Goal: Information Seeking & Learning: Learn about a topic

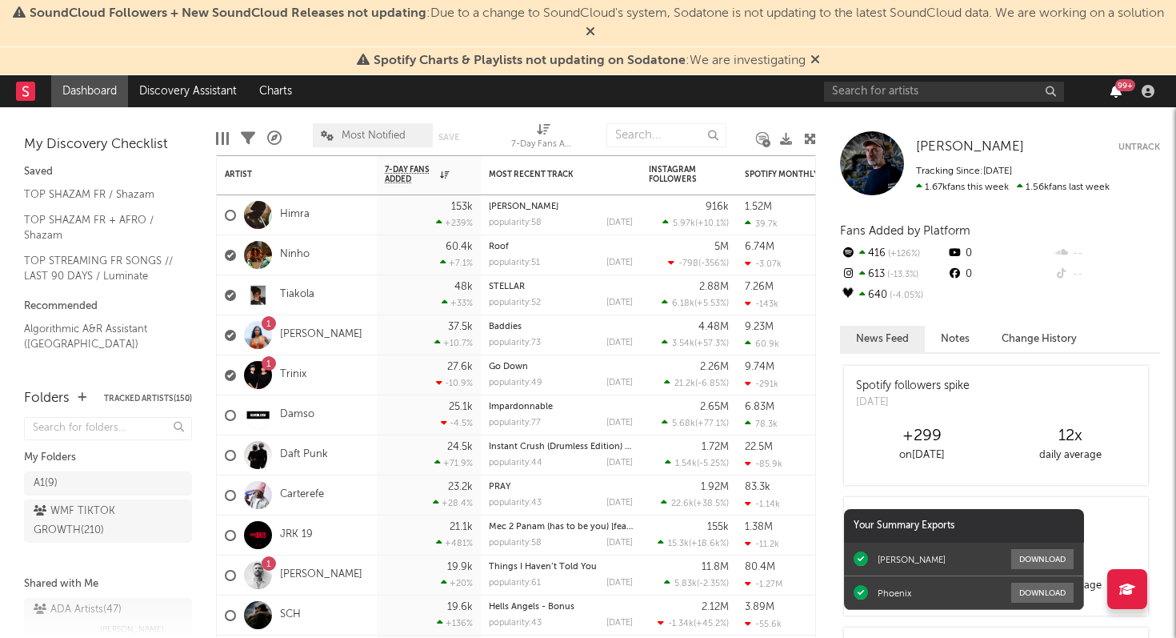
click at [1114, 94] on icon "button" at bounding box center [1115, 91] width 11 height 13
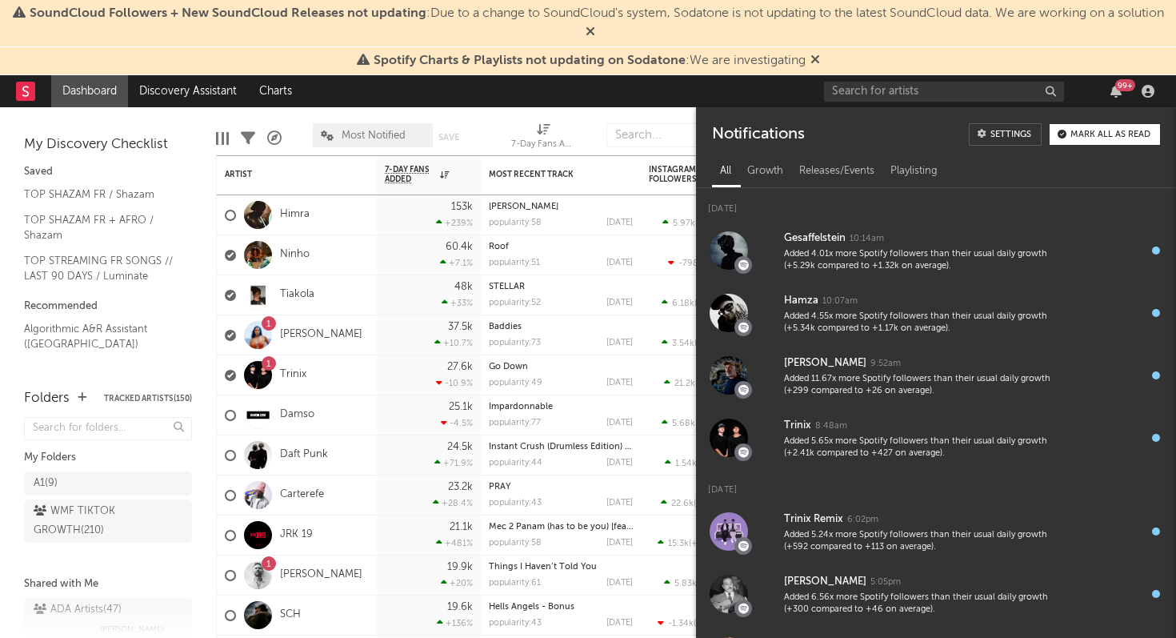
click at [1117, 86] on div "99 +" at bounding box center [1125, 85] width 20 height 12
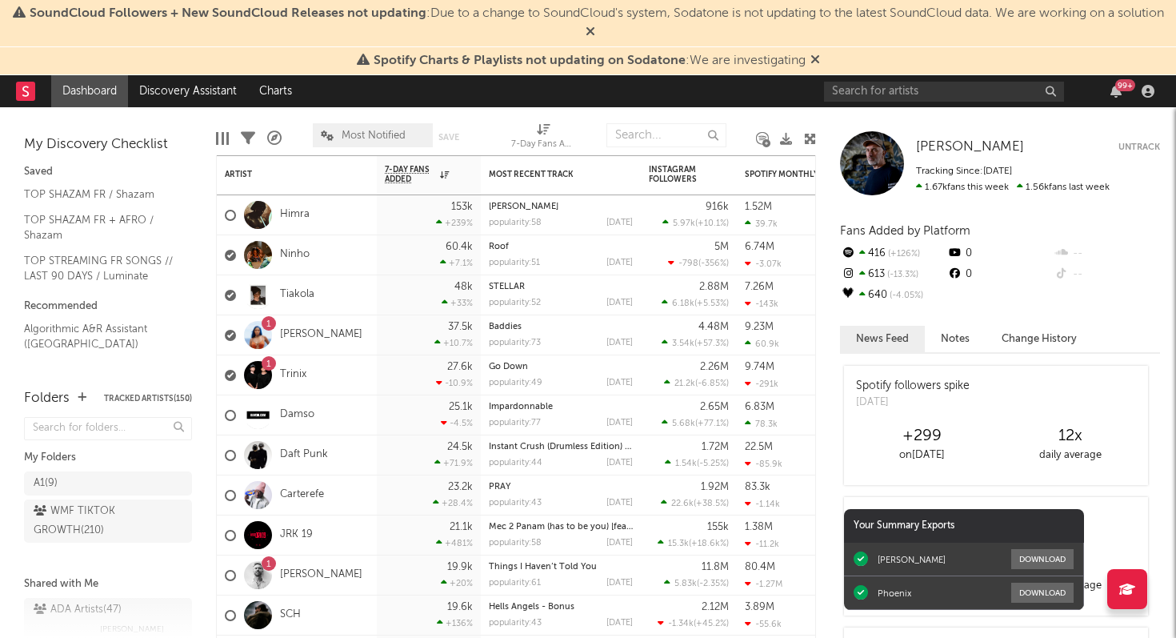
click at [1117, 86] on div "99 +" at bounding box center [1125, 85] width 20 height 12
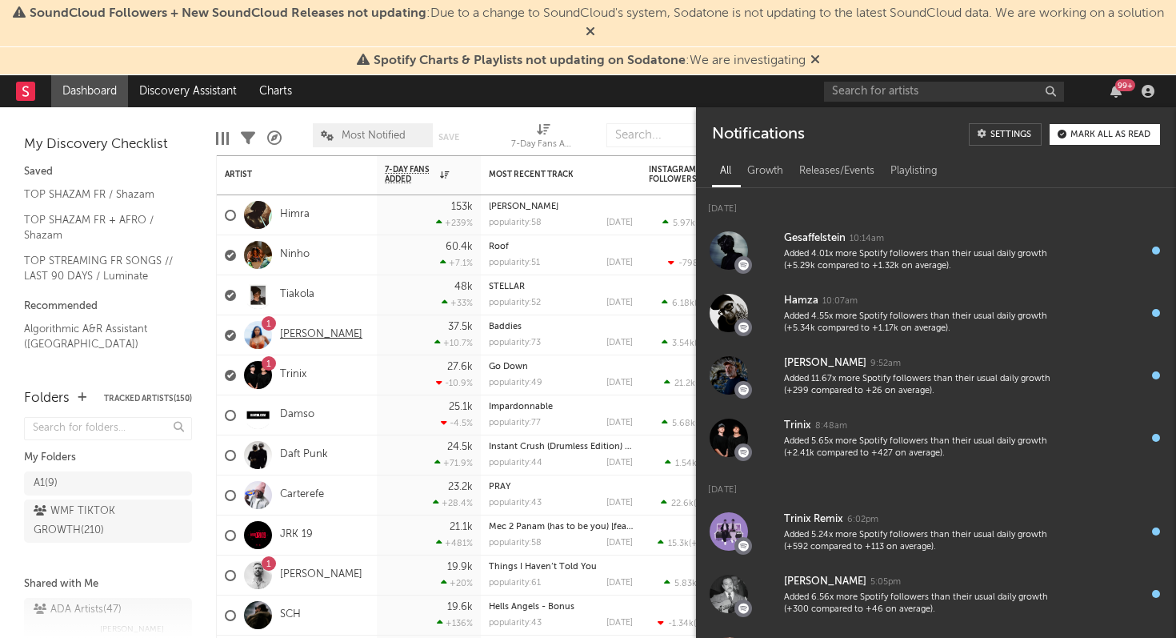
click at [318, 338] on link "[PERSON_NAME]" at bounding box center [321, 335] width 82 height 14
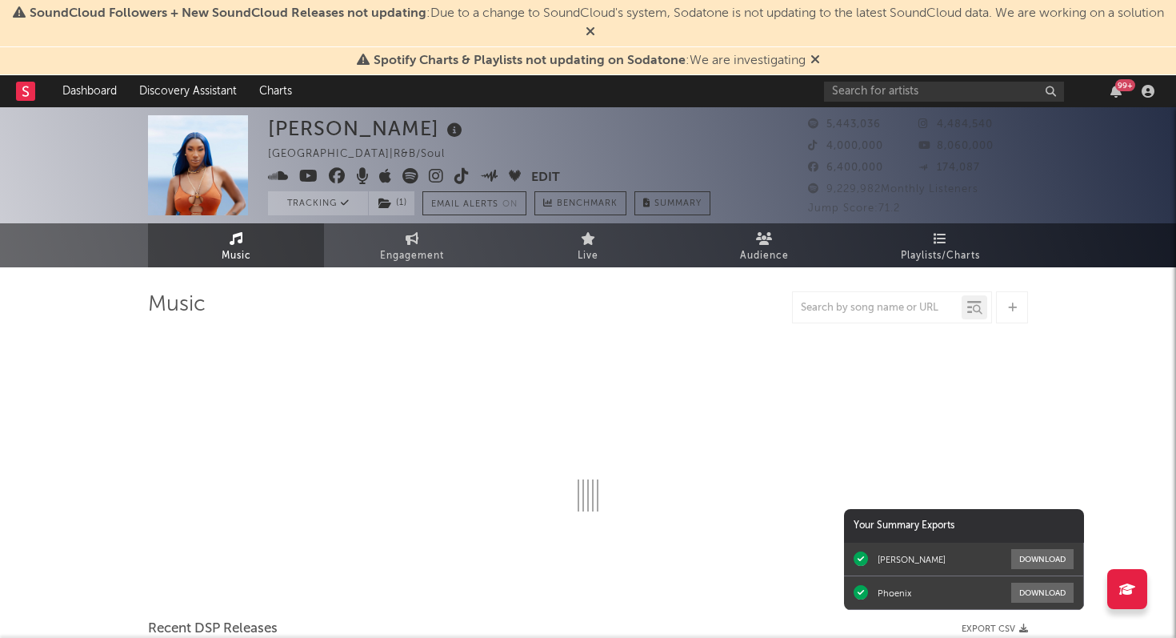
select select "6m"
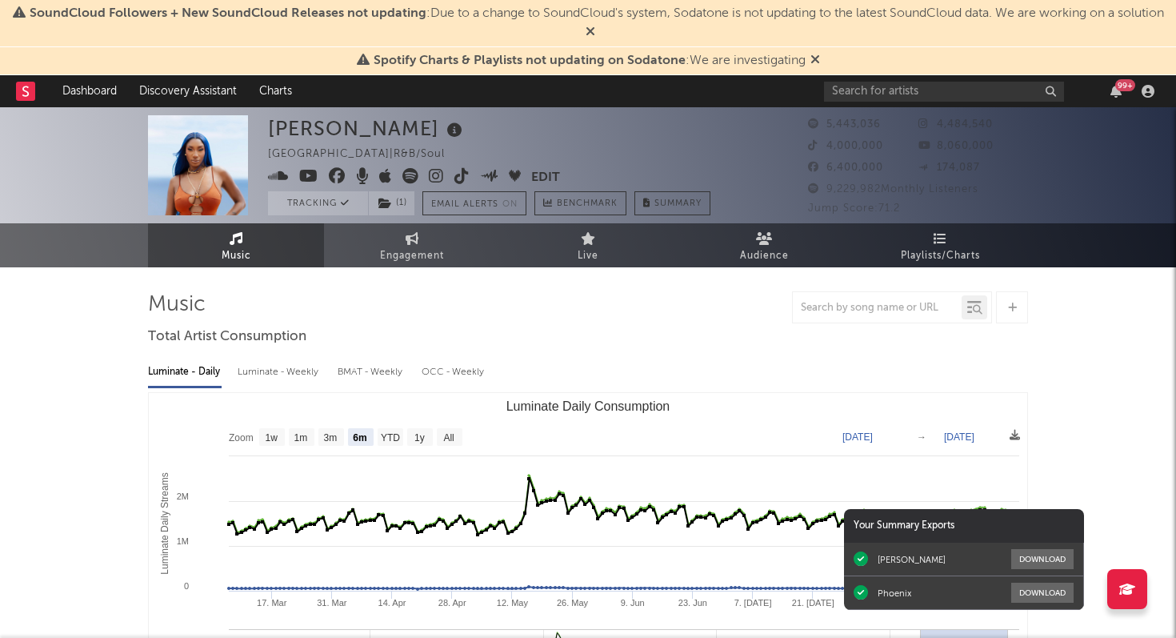
click at [815, 57] on icon at bounding box center [815, 59] width 10 height 13
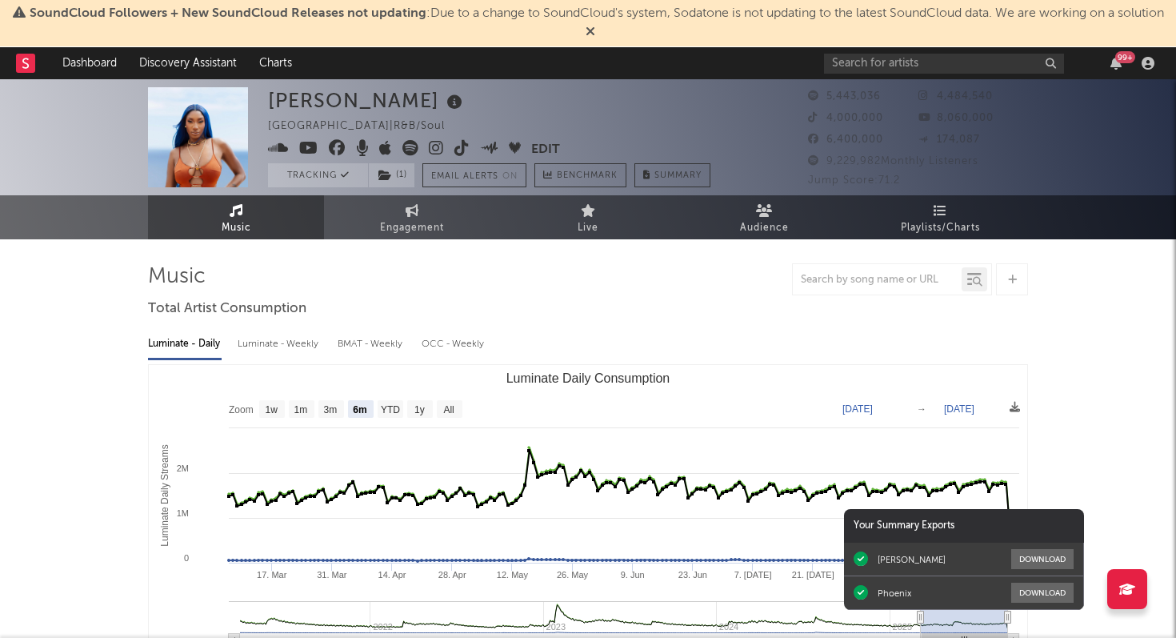
click at [595, 32] on icon at bounding box center [591, 31] width 10 height 13
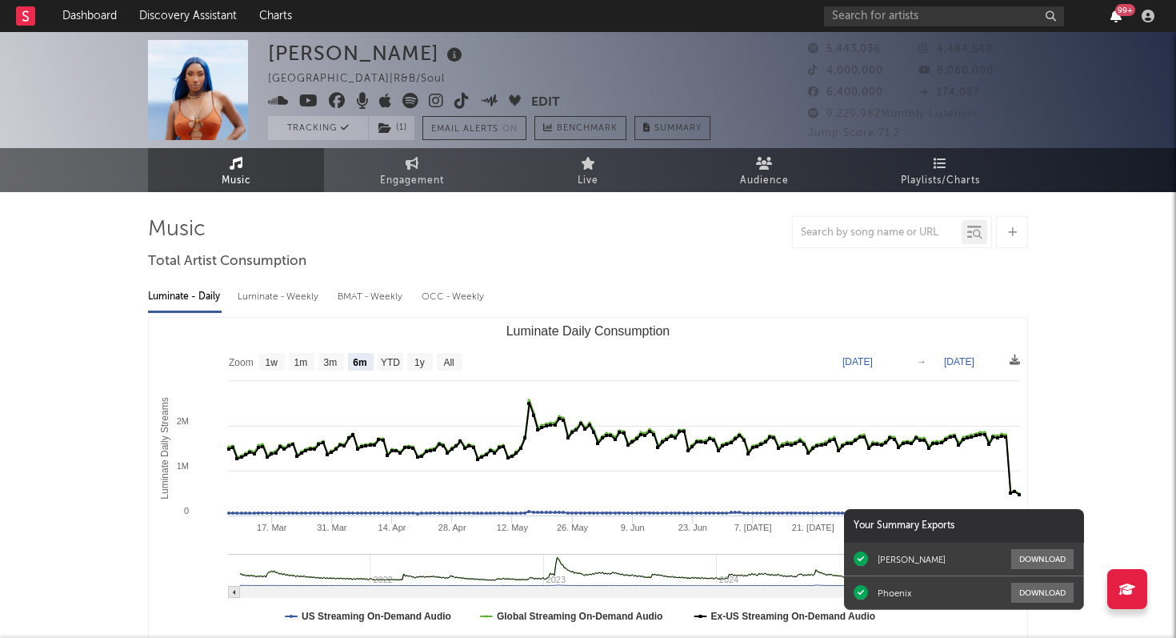
click at [1114, 18] on icon "button" at bounding box center [1115, 16] width 11 height 13
click at [959, 168] on link "Playlists/Charts" at bounding box center [940, 170] width 176 height 44
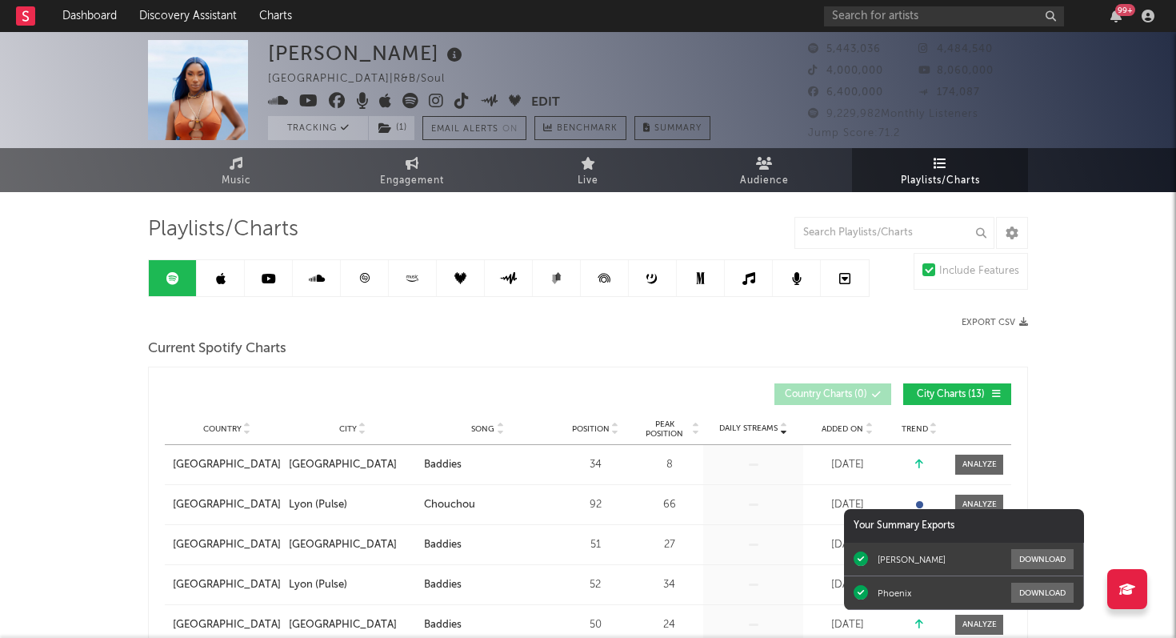
click at [363, 278] on icon at bounding box center [365, 278] width 10 height 10
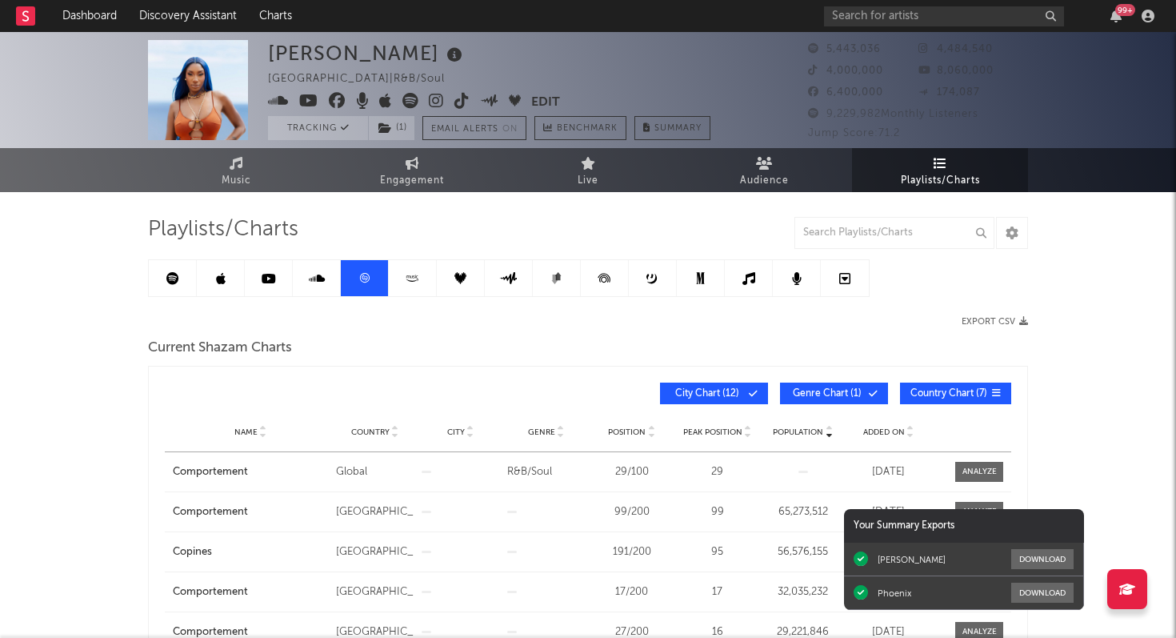
click at [884, 435] on span "Added On" at bounding box center [884, 432] width 42 height 10
click at [1121, 15] on div "99 +" at bounding box center [1116, 16] width 24 height 13
click at [1121, 15] on div "99 +" at bounding box center [1125, 10] width 20 height 12
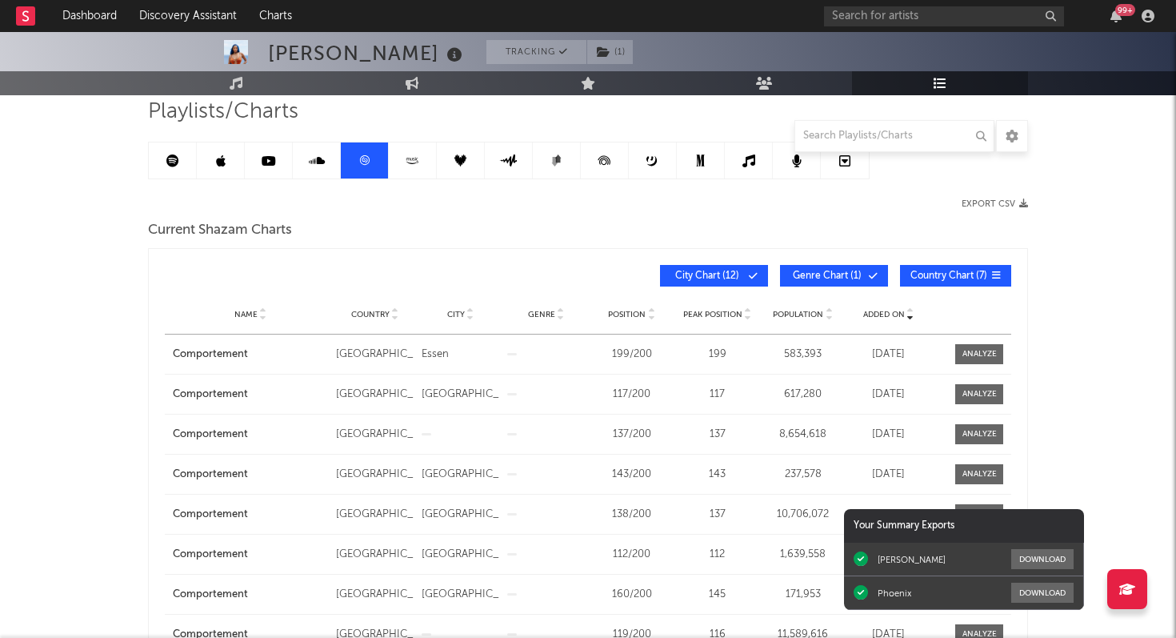
scroll to position [117, 0]
click at [826, 277] on span "Genre Chart ( 1 )" at bounding box center [827, 277] width 74 height 10
click at [698, 268] on button "City Chart ( 12 )" at bounding box center [714, 277] width 108 height 22
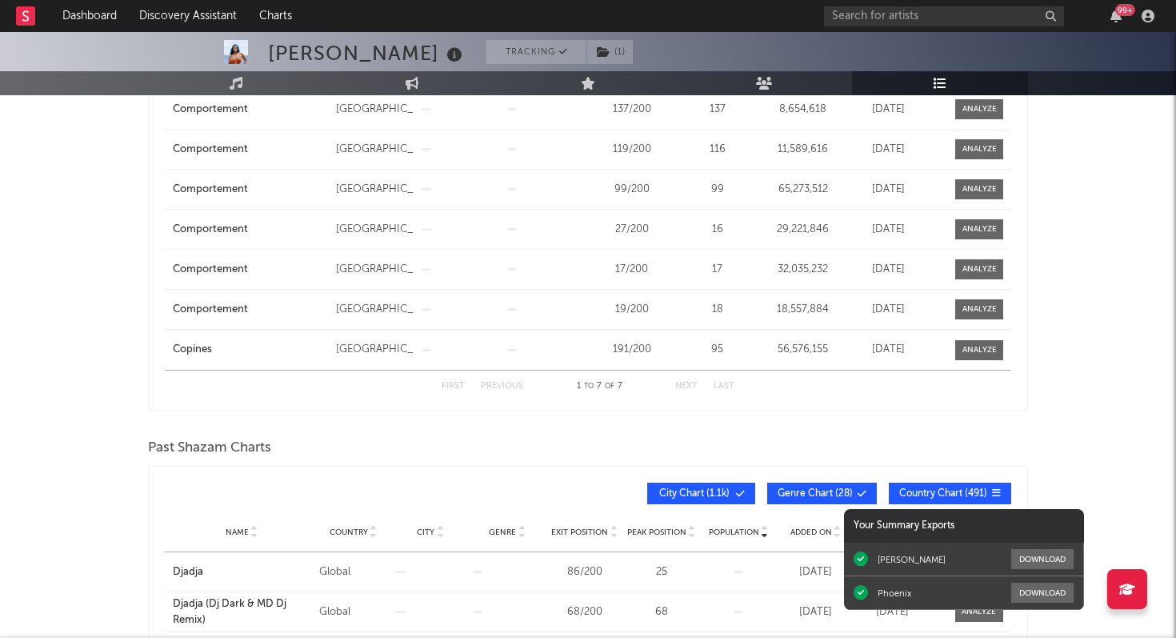
scroll to position [0, 0]
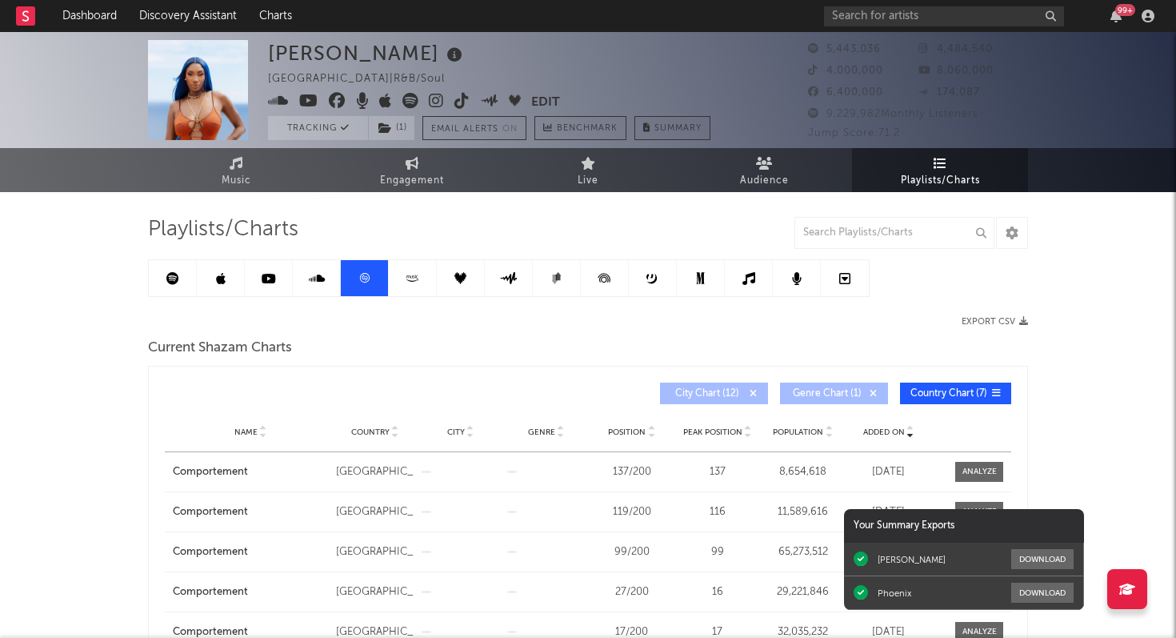
click at [162, 275] on link at bounding box center [173, 278] width 48 height 36
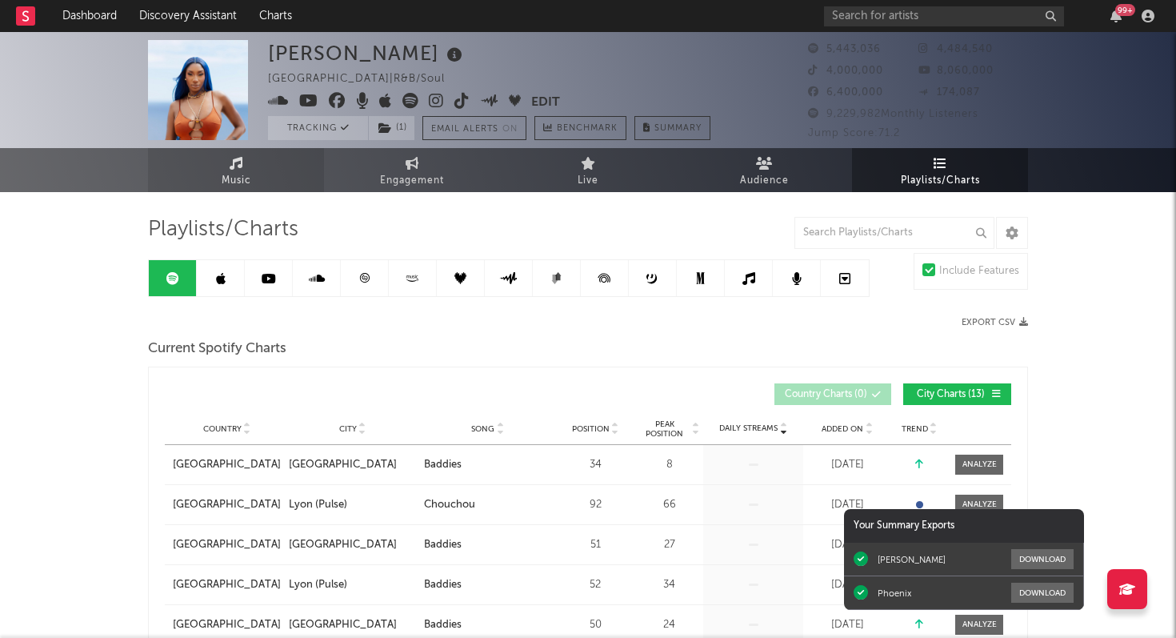
click at [252, 161] on link "Music" at bounding box center [236, 170] width 176 height 44
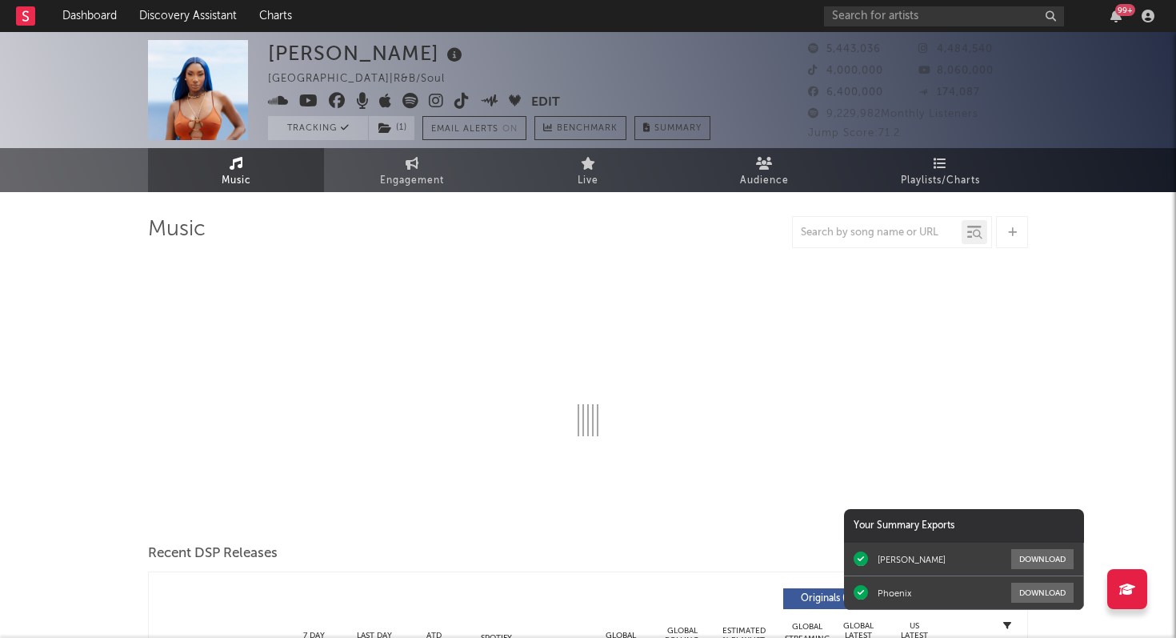
select select "6m"
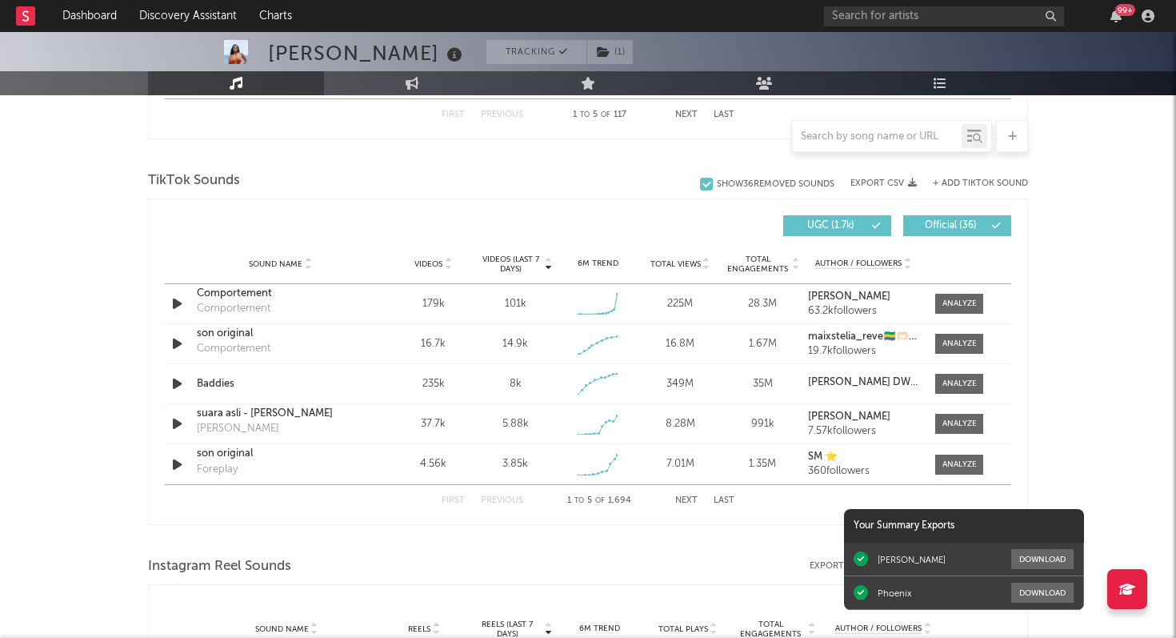
scroll to position [995, 0]
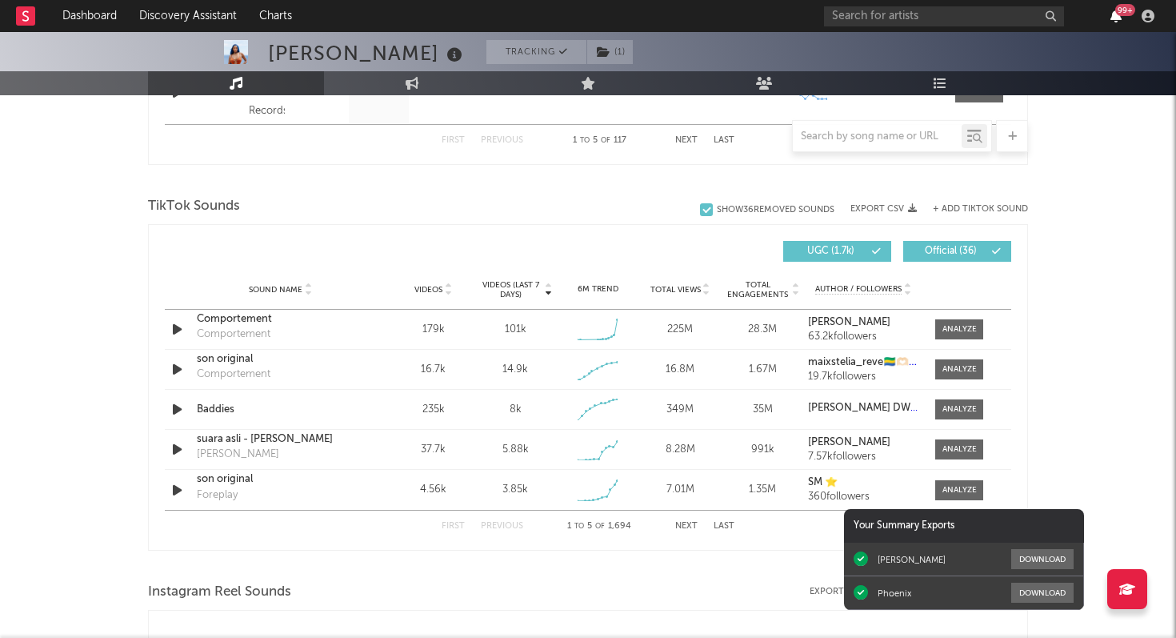
click at [1120, 17] on icon "button" at bounding box center [1115, 16] width 11 height 13
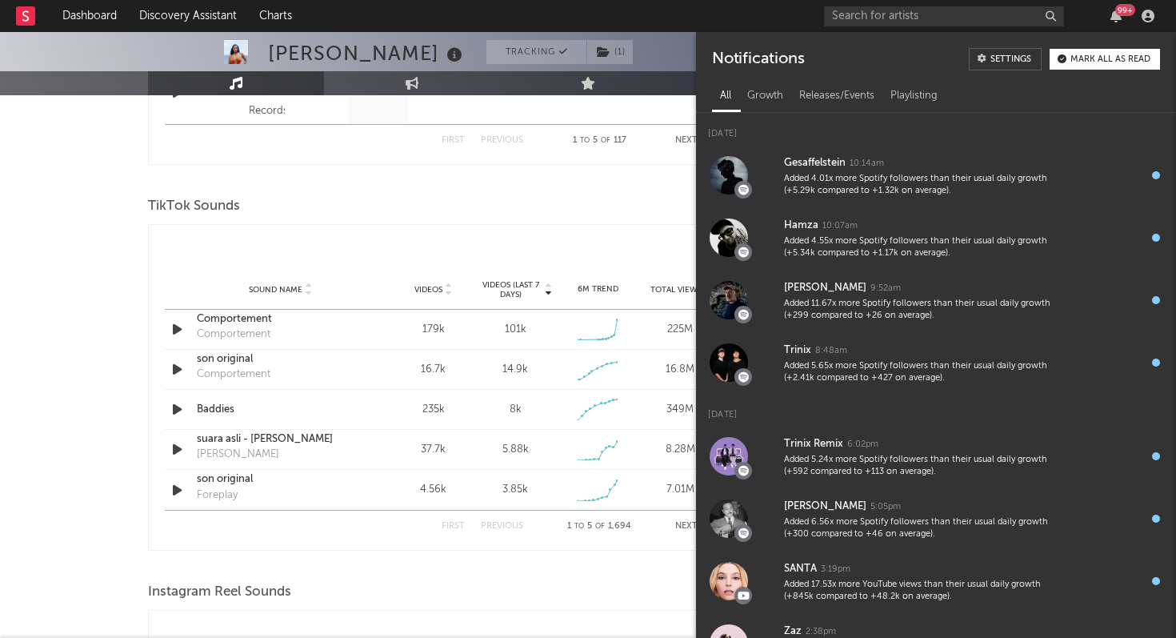
click at [105, 289] on div "[PERSON_NAME] Tracking ( 1 ) [GEOGRAPHIC_DATA] | R&B/Soul Edit Tracking ( 1 ) E…" at bounding box center [588, 428] width 1176 height 2782
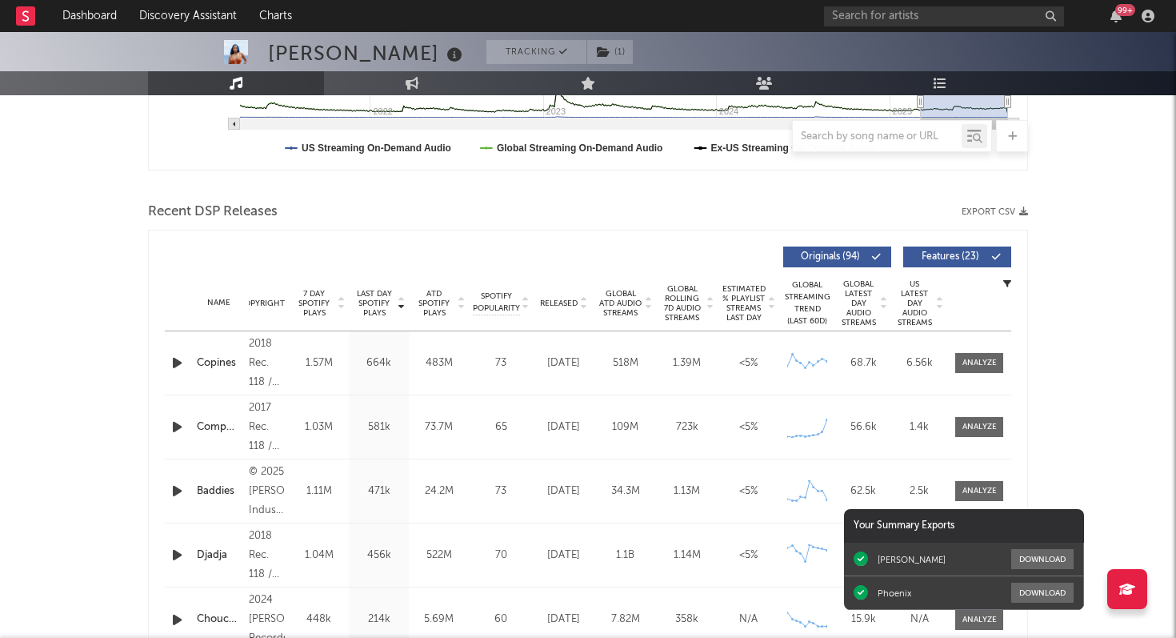
scroll to position [369, 0]
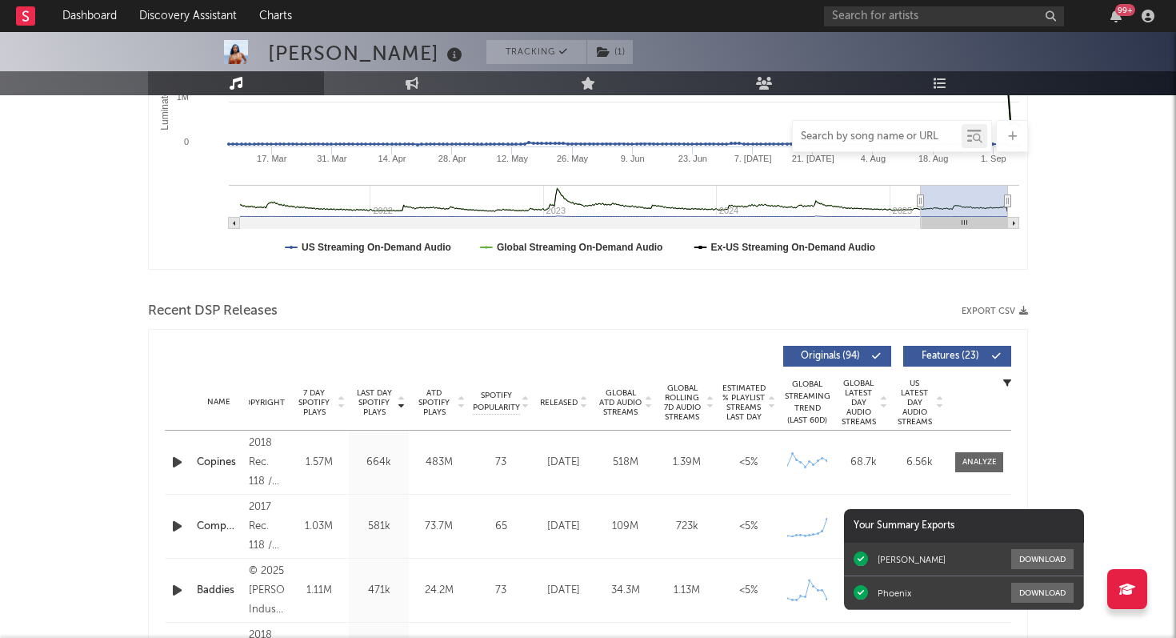
click at [826, 138] on input "text" at bounding box center [877, 136] width 169 height 13
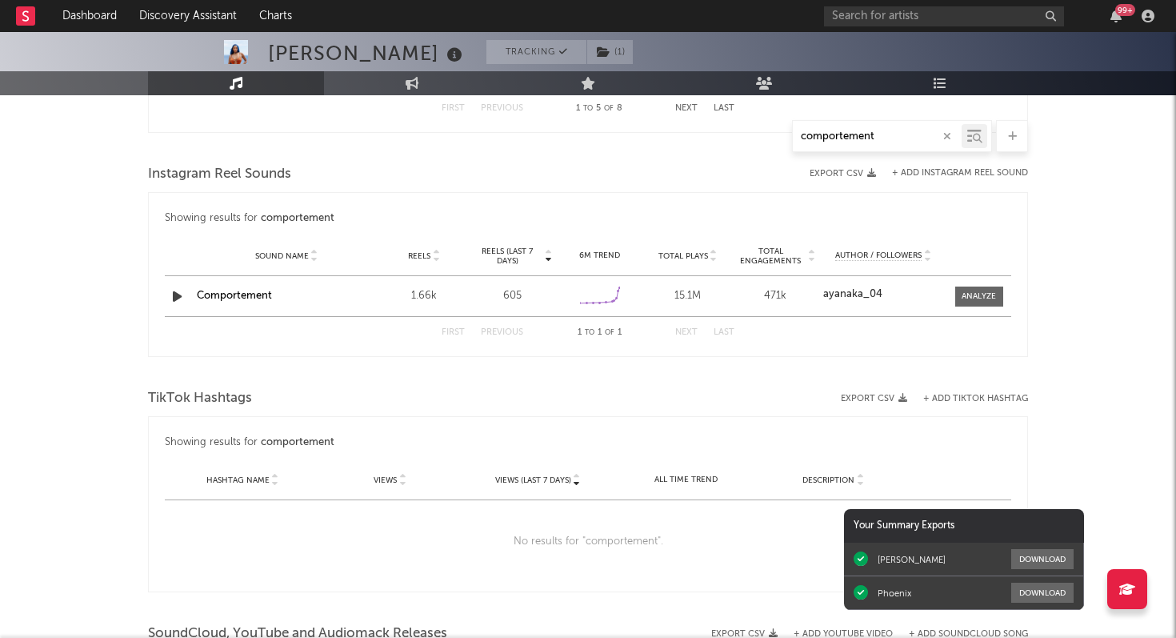
scroll to position [1140, 0]
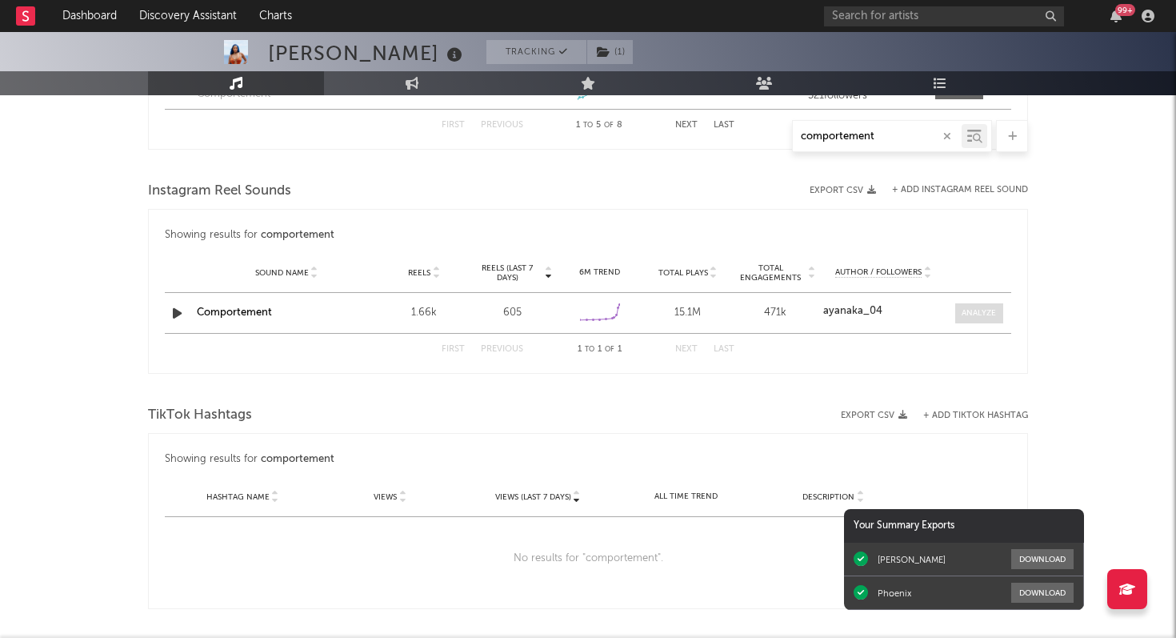
type input "comportement"
click at [967, 309] on div at bounding box center [979, 313] width 34 height 12
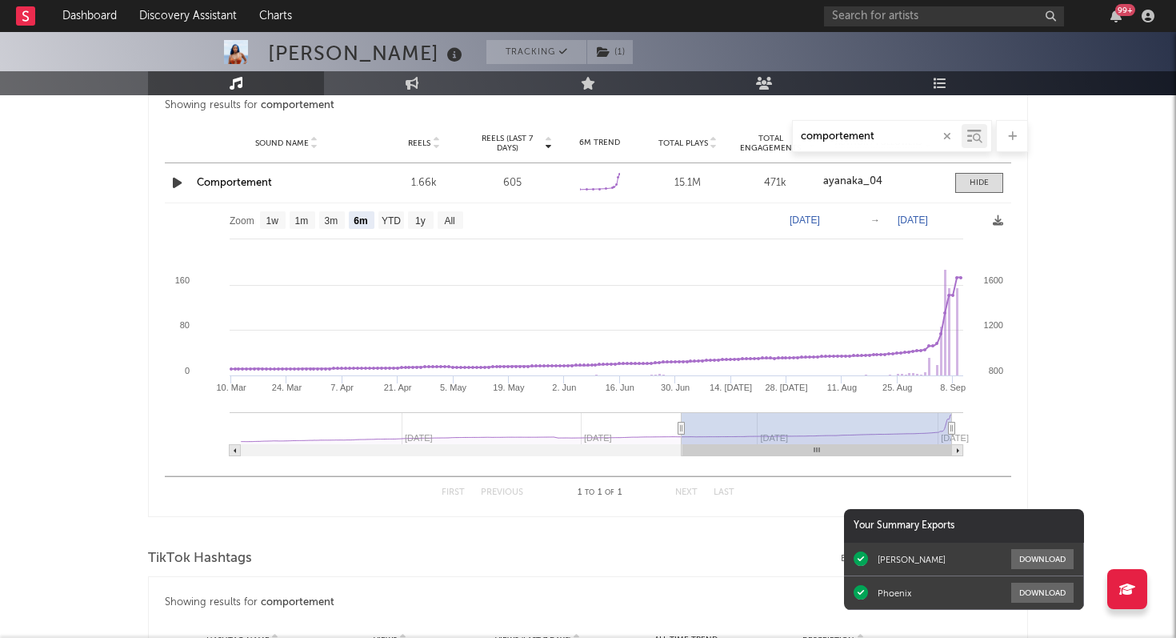
scroll to position [1274, 0]
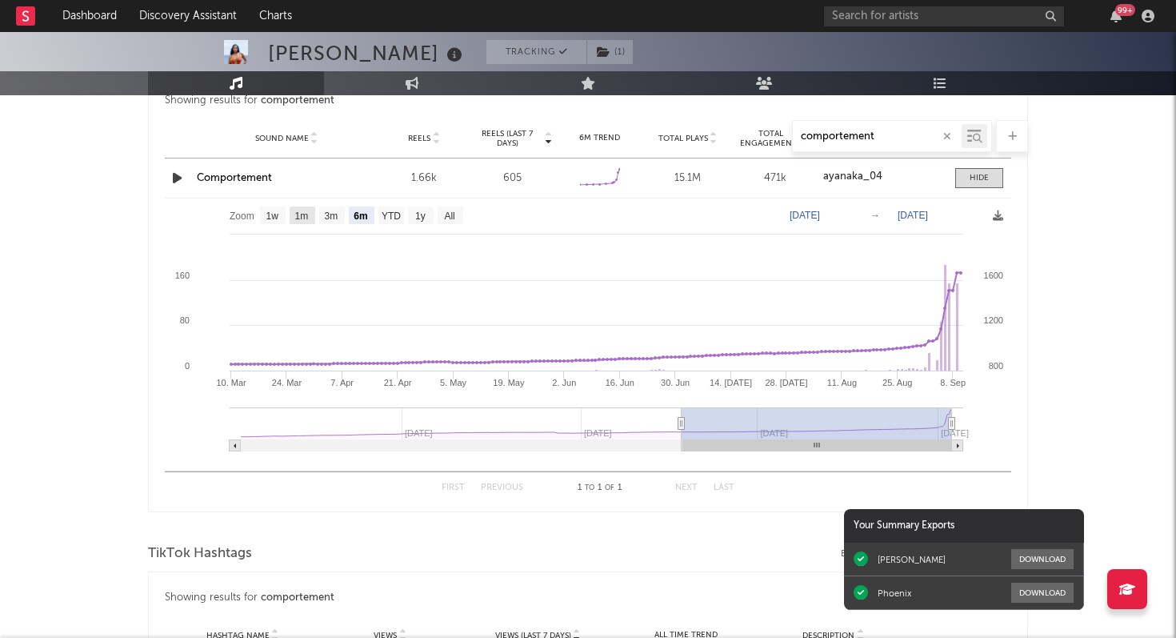
click at [309, 218] on text "1m" at bounding box center [302, 215] width 14 height 11
select select "1m"
type input "[DATE]"
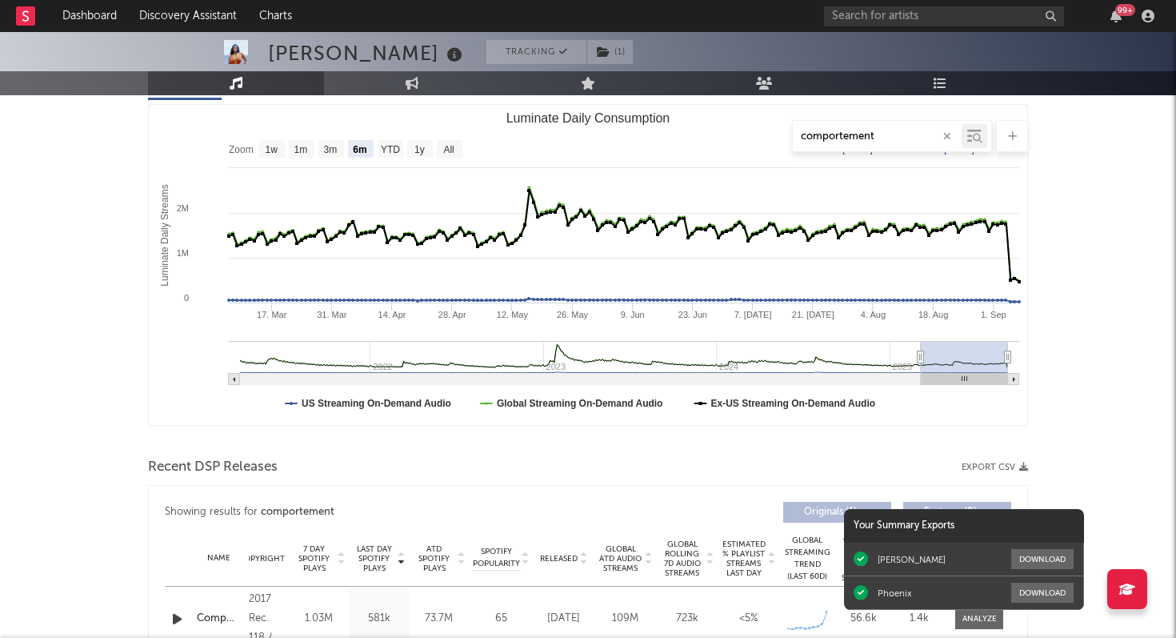
scroll to position [0, 0]
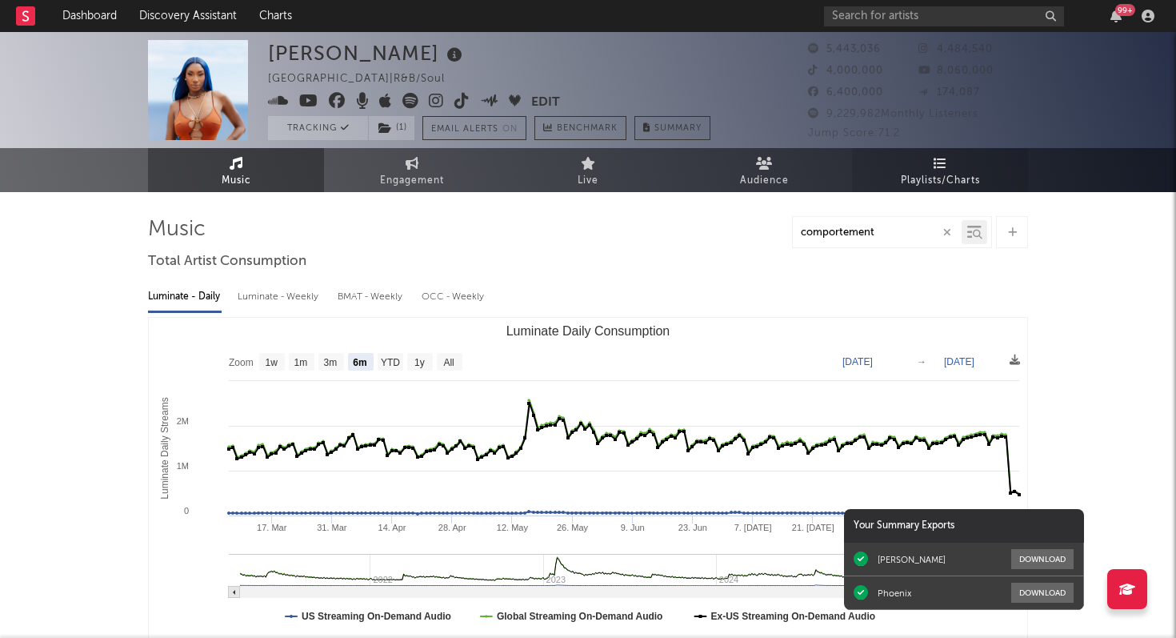
click at [938, 174] on span "Playlists/Charts" at bounding box center [940, 180] width 79 height 19
